Goal: Information Seeking & Learning: Learn about a topic

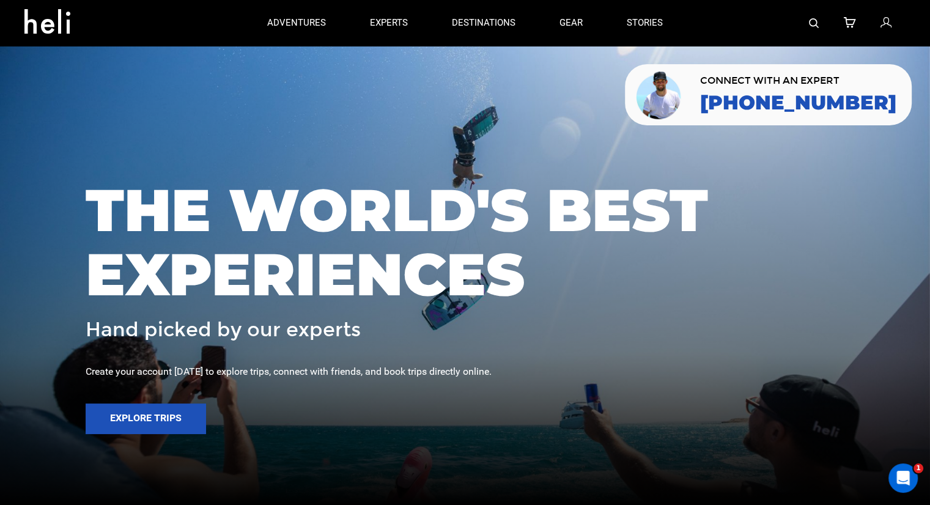
click at [815, 22] on img at bounding box center [814, 23] width 10 height 10
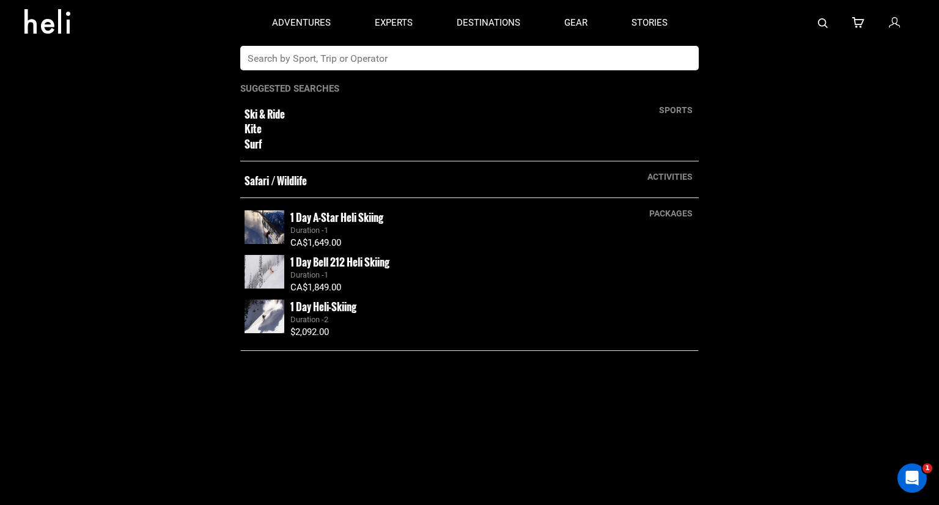
click at [544, 59] on input "text" at bounding box center [456, 58] width 433 height 24
type input "horse"
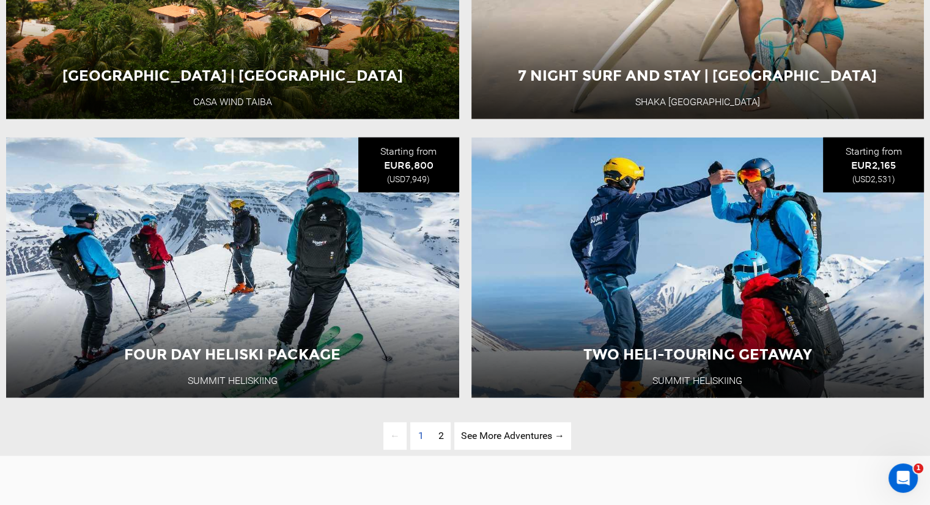
scroll to position [2872, 0]
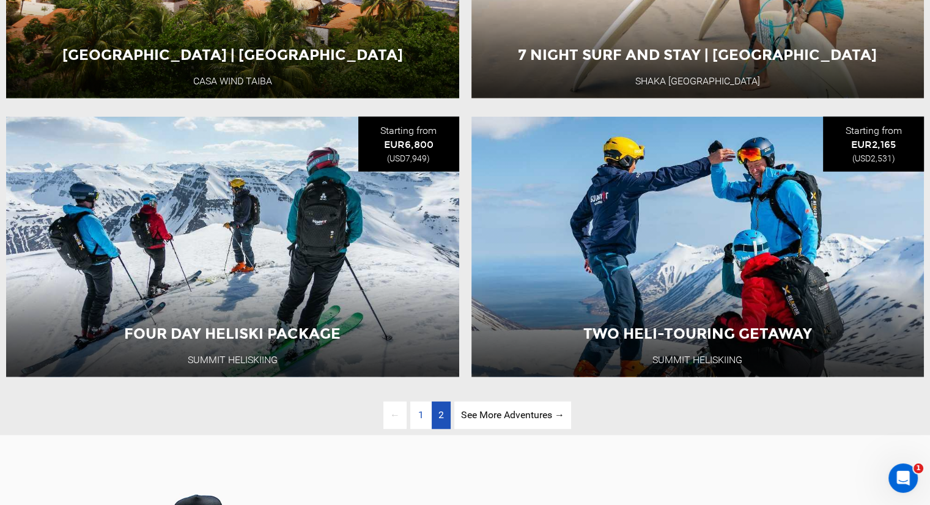
click at [438, 420] on span "2" at bounding box center [441, 415] width 6 height 12
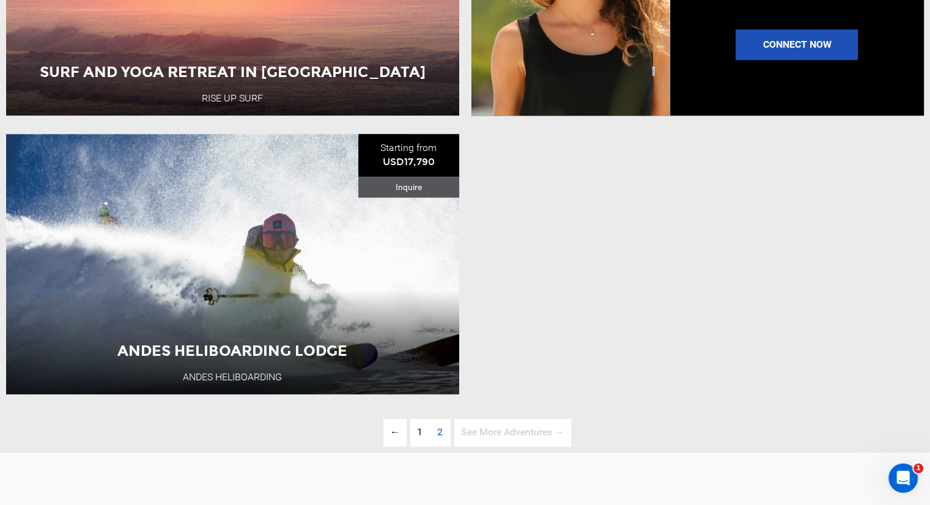
scroll to position [1245, 0]
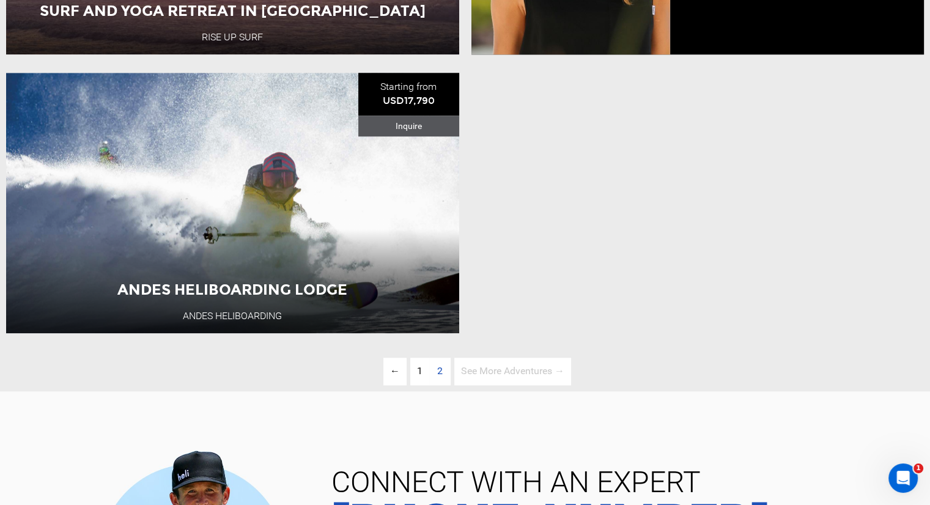
click at [435, 384] on span "2" at bounding box center [439, 372] width 19 height 28
click at [438, 384] on span "2" at bounding box center [439, 372] width 19 height 28
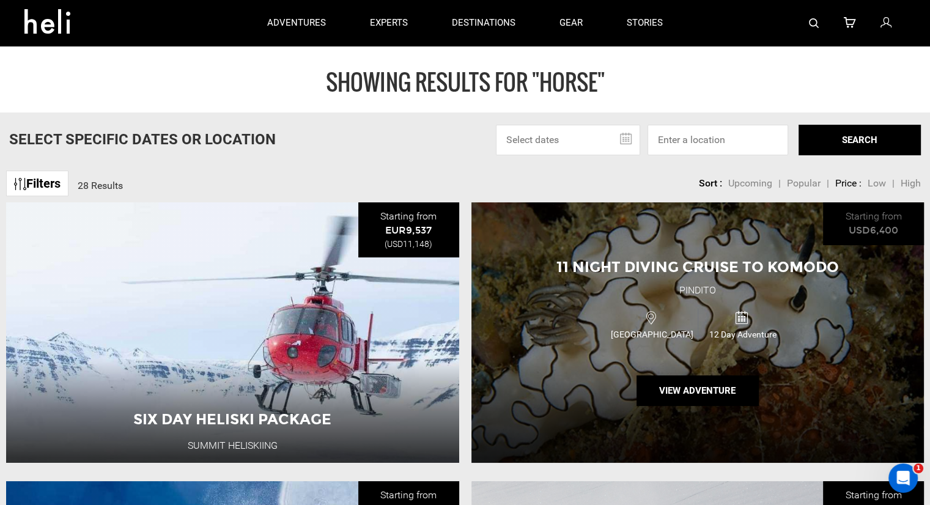
scroll to position [0, 0]
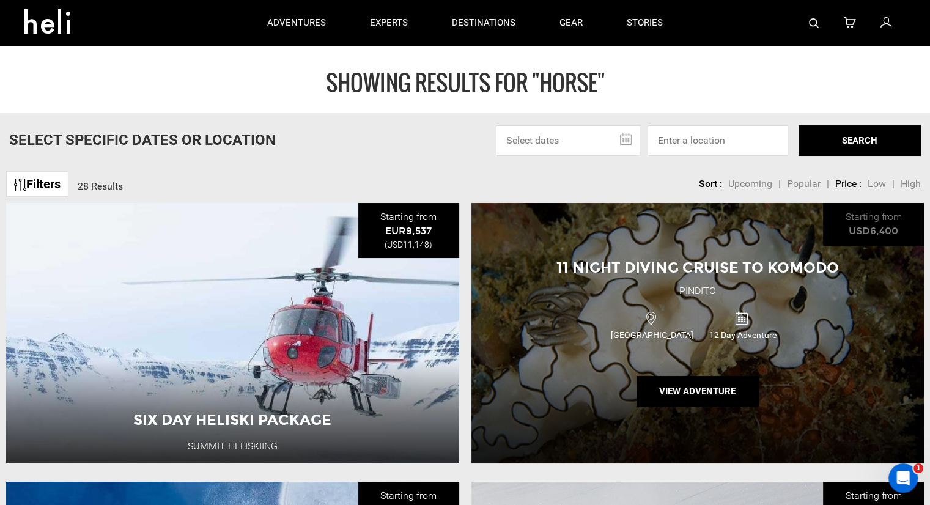
click at [592, 303] on div "11 Night Diving Cruise to Komodo Pindito Indonesia 12 Day Adventure View Advent…" at bounding box center [697, 333] width 453 height 260
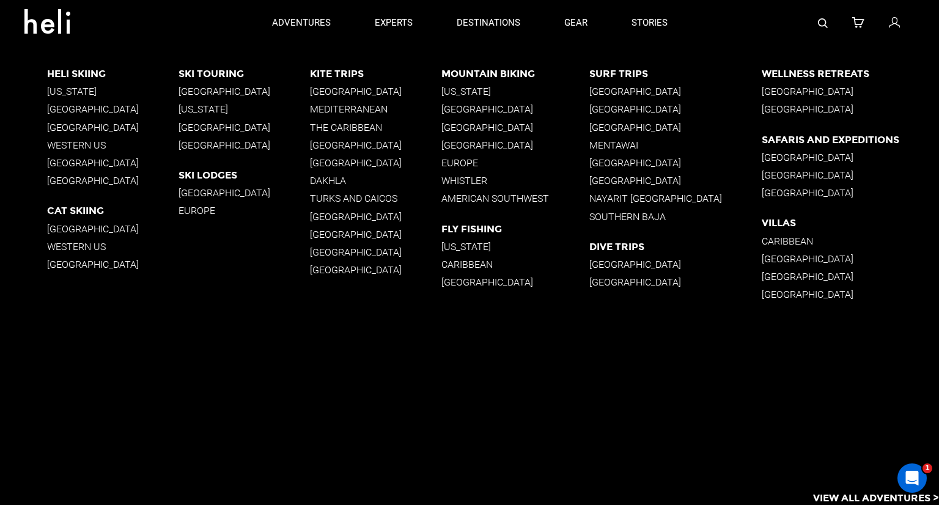
click at [775, 139] on p "Safaris and Expeditions" at bounding box center [849, 140] width 177 height 12
